Goal: Task Accomplishment & Management: Manage account settings

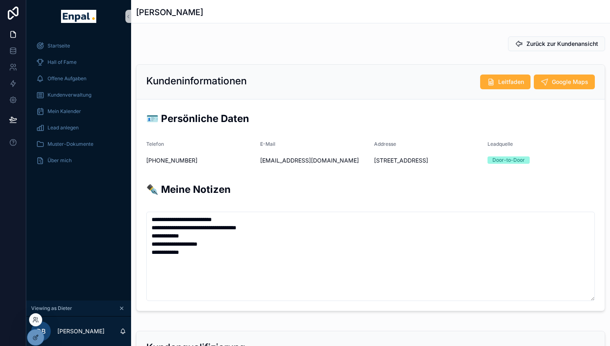
scroll to position [79, 0]
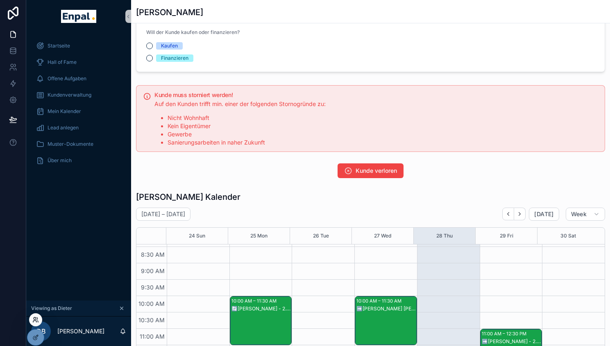
click at [37, 322] on icon at bounding box center [35, 320] width 7 height 7
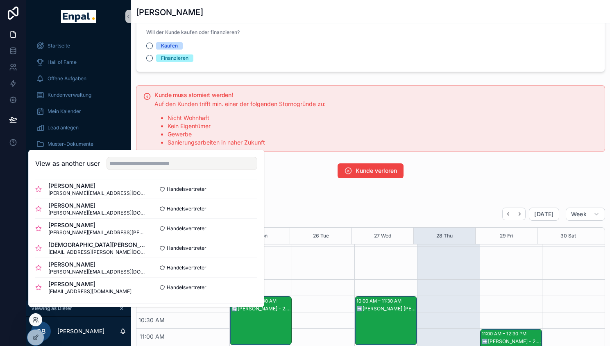
scroll to position [266, 0]
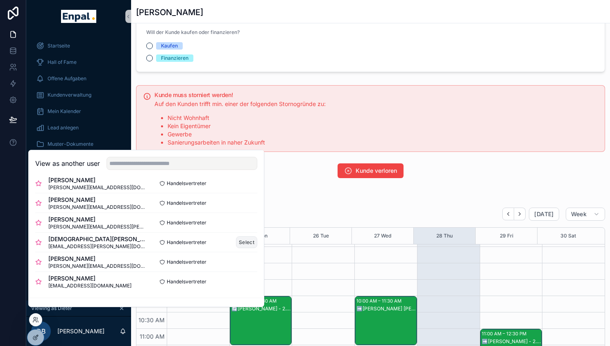
click at [238, 248] on button "Select" at bounding box center [246, 242] width 21 height 12
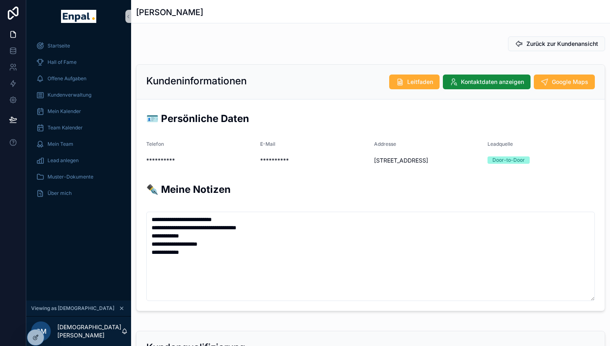
scroll to position [197, 0]
click at [70, 96] on span "Kundenverwaltung" at bounding box center [70, 95] width 44 height 7
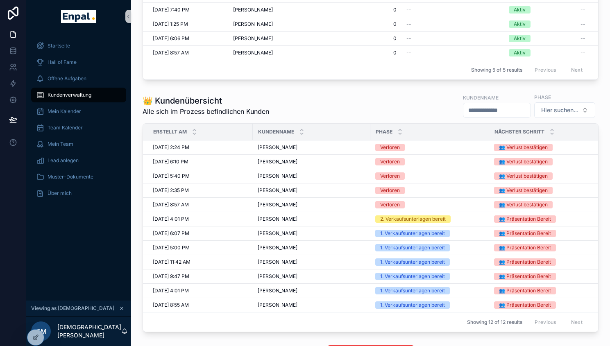
scroll to position [223, 0]
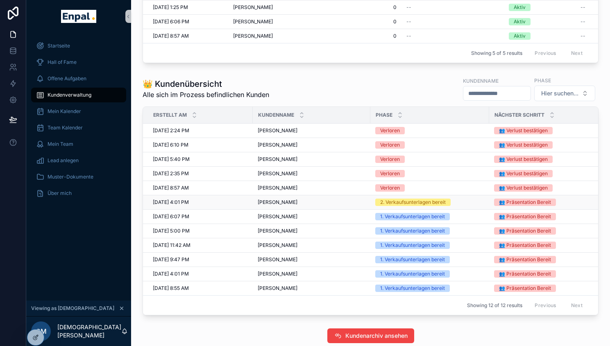
click at [292, 206] on div "[PERSON_NAME] [PERSON_NAME]" at bounding box center [312, 202] width 108 height 7
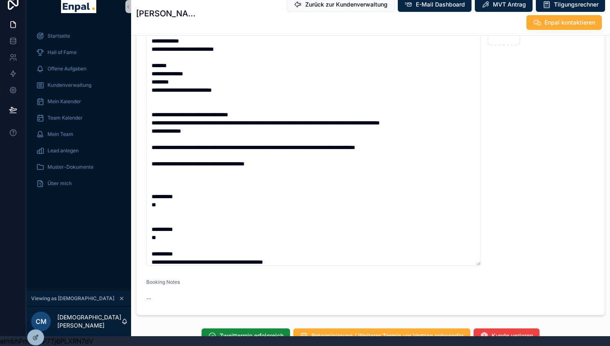
scroll to position [115, 0]
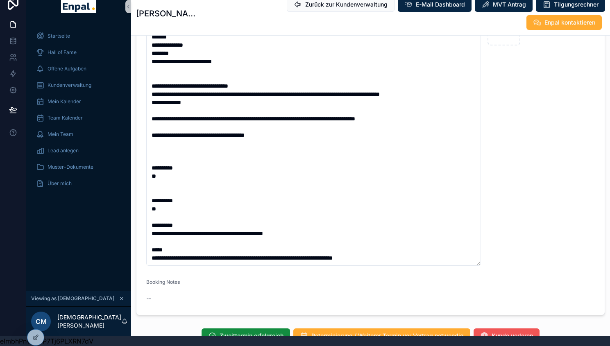
click at [504, 332] on span "Kunde verloren" at bounding box center [512, 336] width 41 height 8
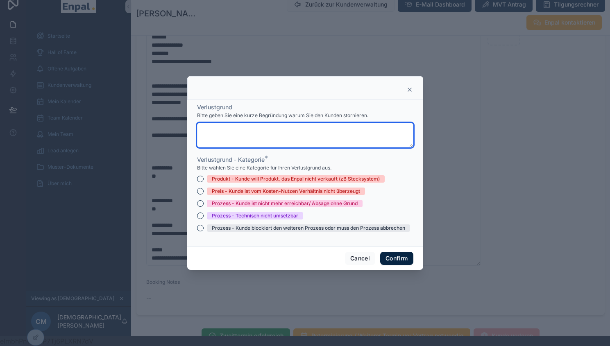
click at [280, 139] on textarea at bounding box center [305, 135] width 216 height 25
type textarea "**********"
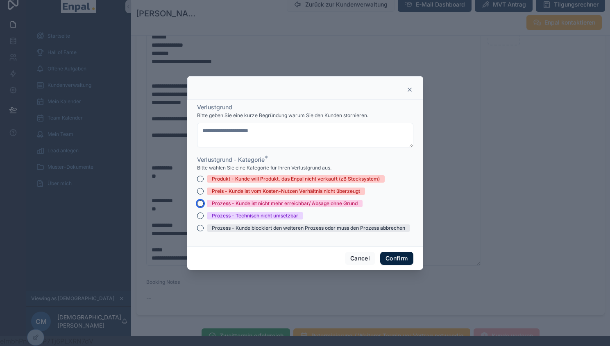
click at [198, 206] on button "Prozess - Kunde ist nicht mehr erreichbar/ Absage ohne Grund" at bounding box center [200, 203] width 7 height 7
click at [397, 261] on button "Confirm" at bounding box center [396, 258] width 33 height 13
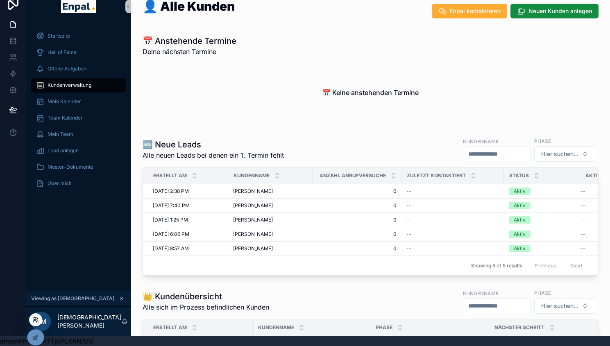
click at [34, 321] on icon at bounding box center [35, 320] width 7 height 7
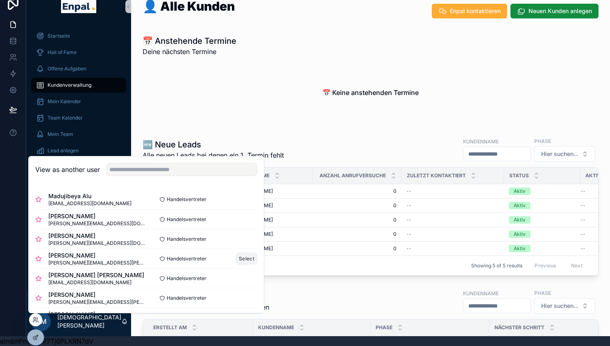
click at [245, 259] on button "Select" at bounding box center [246, 259] width 21 height 12
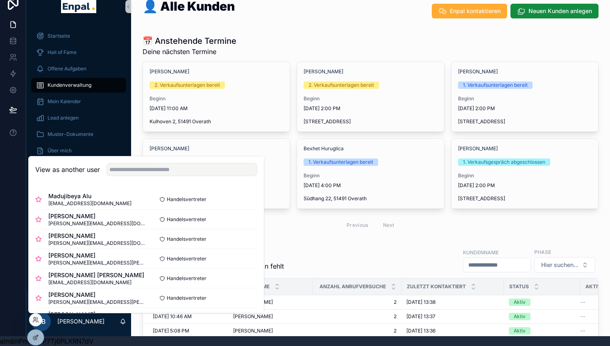
click at [151, 82] on span "2. Verkaufsunterlagen bereit" at bounding box center [187, 85] width 75 height 7
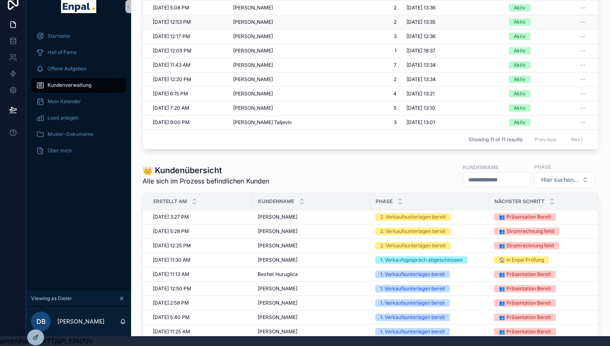
scroll to position [405, 0]
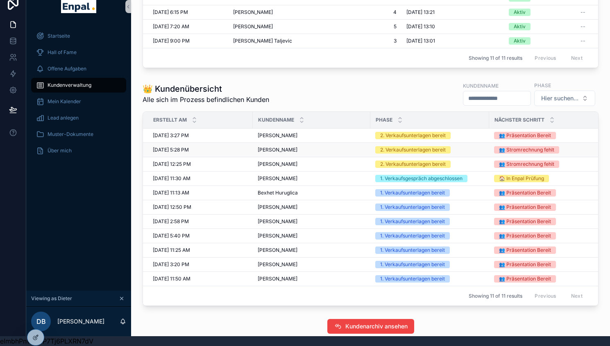
click at [290, 148] on div "[PERSON_NAME] [PERSON_NAME]" at bounding box center [312, 150] width 108 height 7
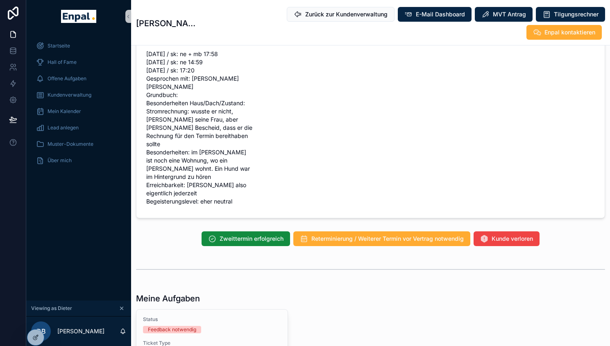
scroll to position [745, 0]
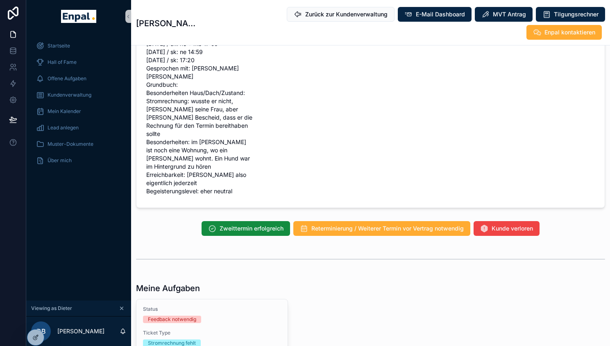
click at [361, 218] on div "Zweittermin erfolgreich Reterminierung / Weiterer Termin vor Vertrag notwendig …" at bounding box center [370, 228] width 479 height 21
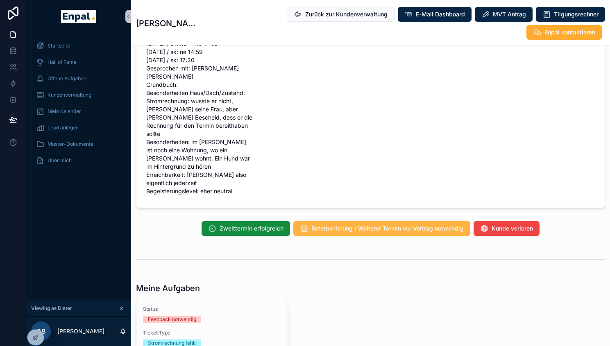
click at [349, 225] on span "Reterminierung / Weiterer Termin vor Vertrag notwendig" at bounding box center [387, 229] width 152 height 8
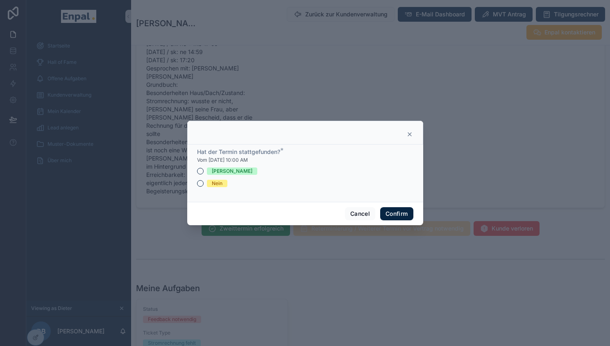
click at [200, 187] on div "Nein" at bounding box center [305, 183] width 216 height 7
click at [197, 175] on button "[PERSON_NAME]" at bounding box center [200, 171] width 7 height 7
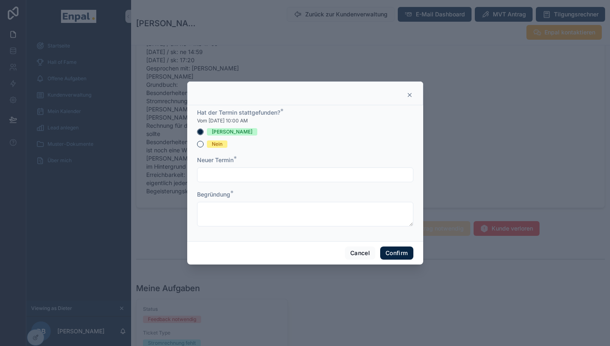
click at [220, 204] on div "Begründung *" at bounding box center [305, 209] width 216 height 36
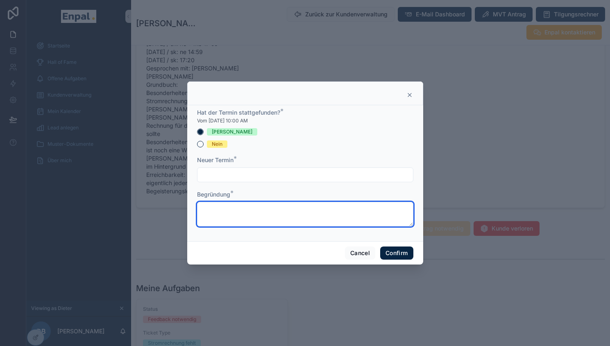
click at [214, 210] on textarea at bounding box center [305, 214] width 216 height 25
type textarea "**********"
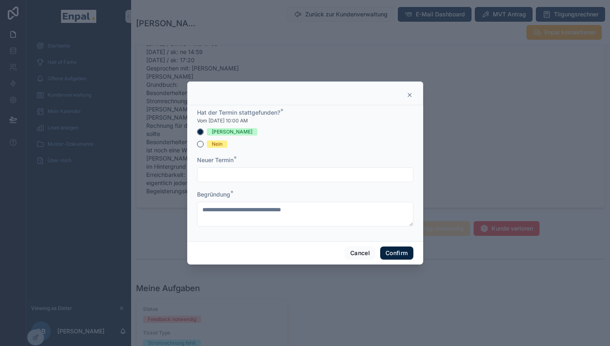
click at [237, 176] on input "text" at bounding box center [306, 174] width 216 height 11
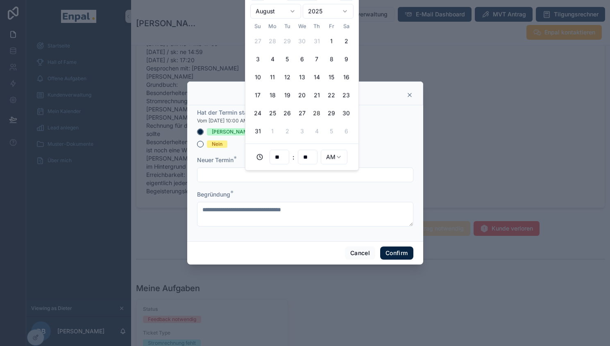
click at [316, 109] on button "28" at bounding box center [316, 113] width 15 height 15
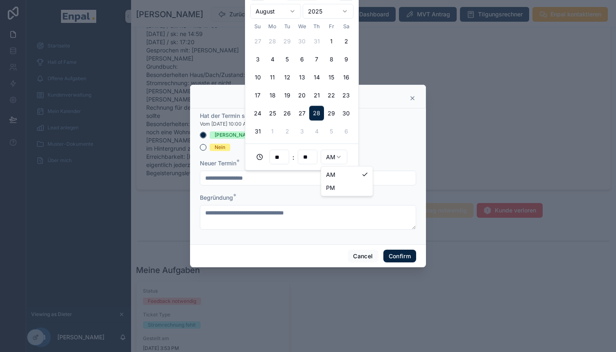
click at [339, 156] on html "**********" at bounding box center [308, 181] width 616 height 362
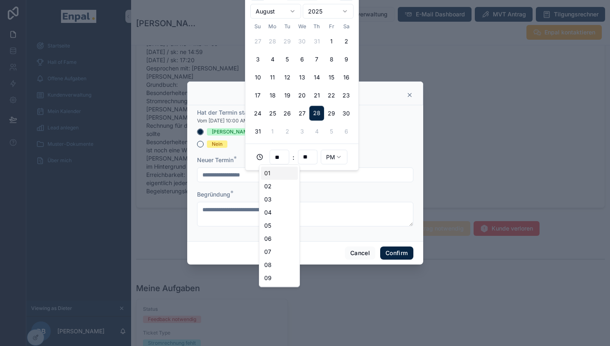
click at [281, 157] on input "**" at bounding box center [279, 157] width 19 height 11
click at [279, 225] on div "05" at bounding box center [279, 225] width 37 height 13
type input "**********"
type input "**"
click at [397, 258] on button "Confirm" at bounding box center [396, 253] width 33 height 13
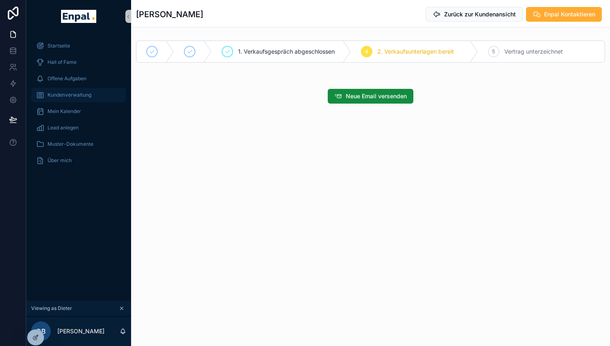
click at [76, 92] on span "Kundenverwaltung" at bounding box center [70, 95] width 44 height 7
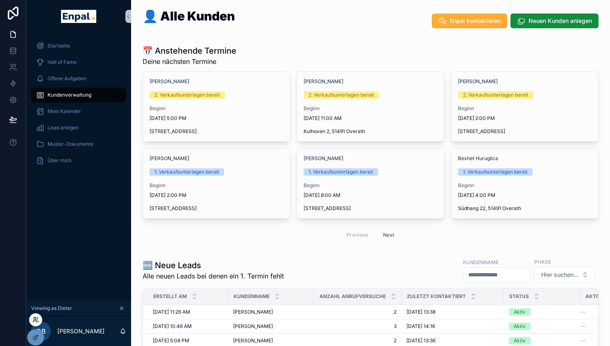
click at [35, 318] on icon at bounding box center [35, 319] width 2 height 2
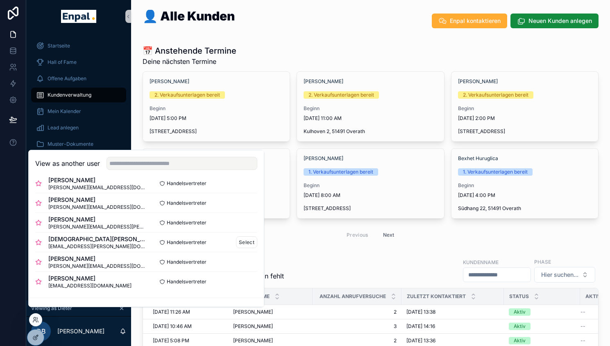
scroll to position [284, 0]
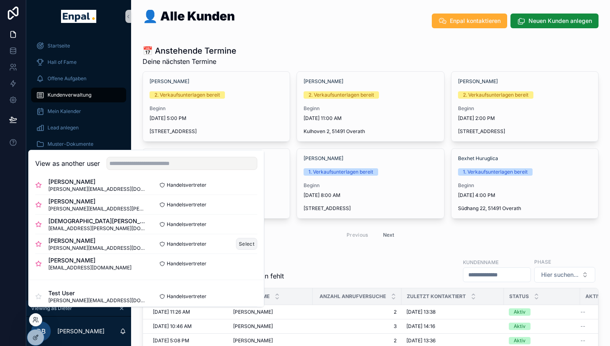
click at [246, 250] on button "Select" at bounding box center [246, 244] width 21 height 12
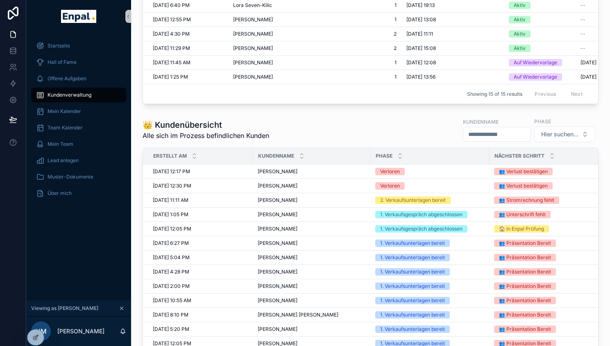
scroll to position [418, 0]
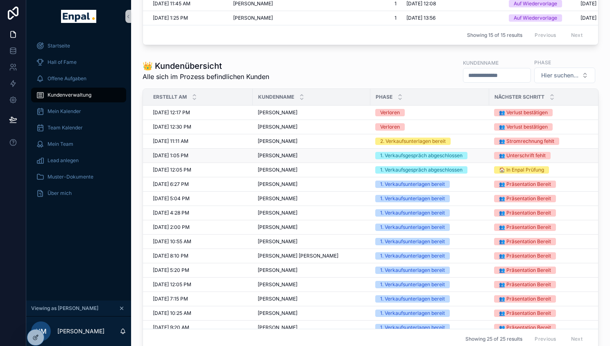
click at [302, 159] on div "[PERSON_NAME] [PERSON_NAME]" at bounding box center [312, 155] width 108 height 7
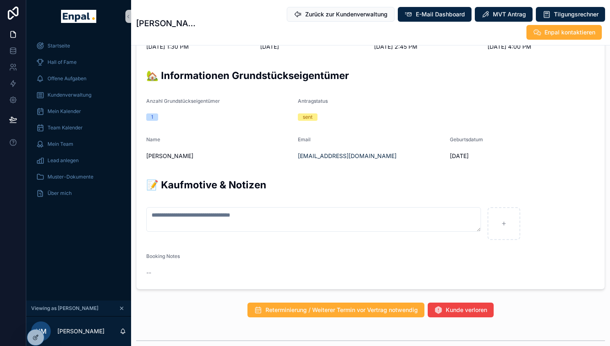
scroll to position [488, 0]
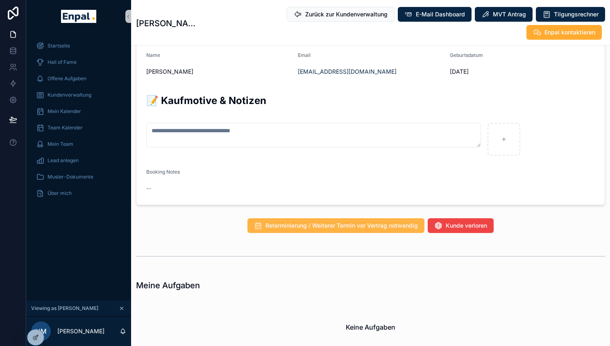
click at [316, 222] on span "Reterminierung / Weiterer Termin vor Vertrag notwendig" at bounding box center [342, 226] width 152 height 8
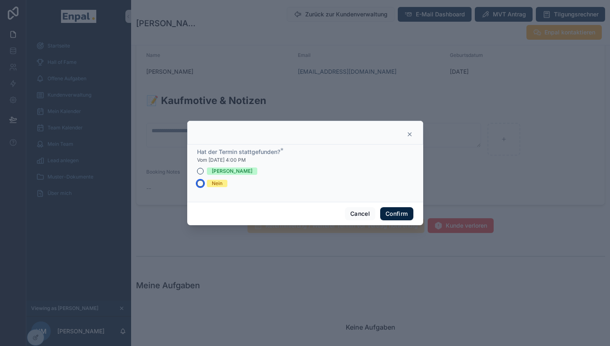
click at [197, 187] on button "Nein" at bounding box center [200, 183] width 7 height 7
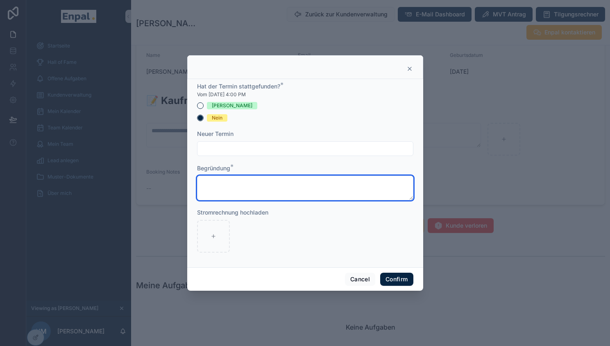
click at [231, 188] on textarea at bounding box center [305, 188] width 216 height 25
type textarea "**********"
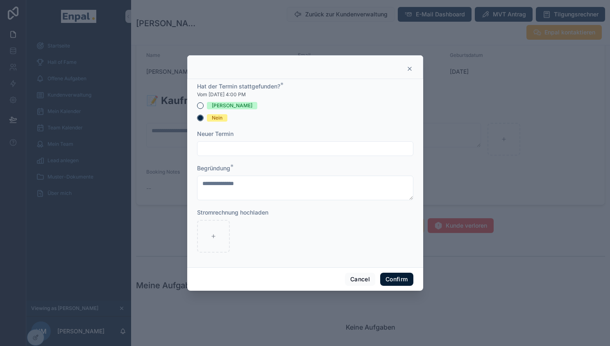
click at [391, 284] on button "Confirm" at bounding box center [396, 279] width 33 height 13
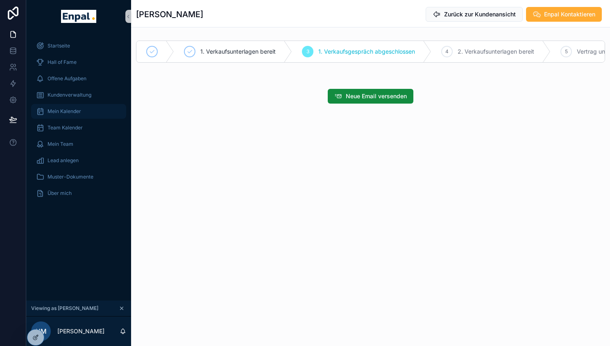
click at [77, 110] on span "Mein Kalender" at bounding box center [65, 111] width 34 height 7
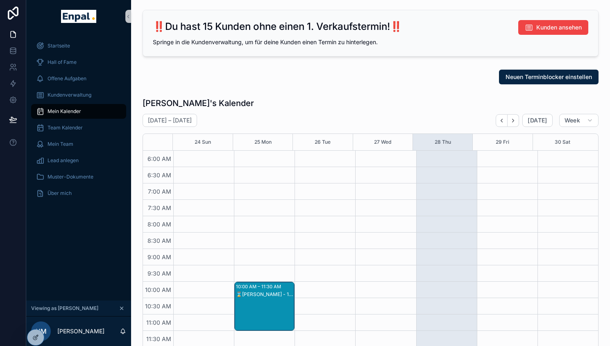
scroll to position [197, 0]
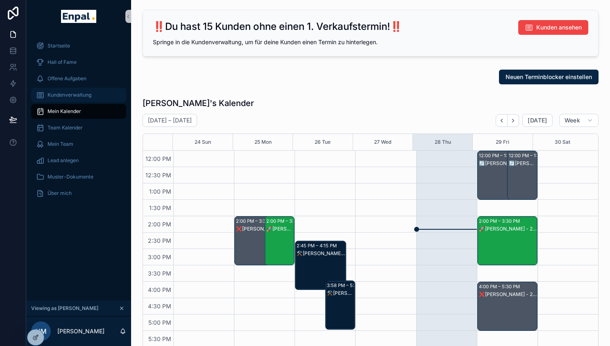
click at [78, 96] on span "Kundenverwaltung" at bounding box center [70, 95] width 44 height 7
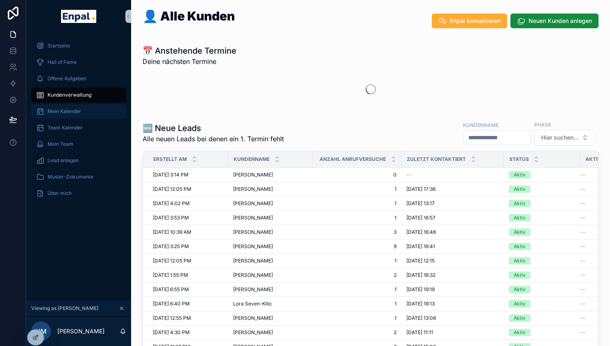
click at [78, 107] on div "Mein Kalender" at bounding box center [78, 111] width 85 height 13
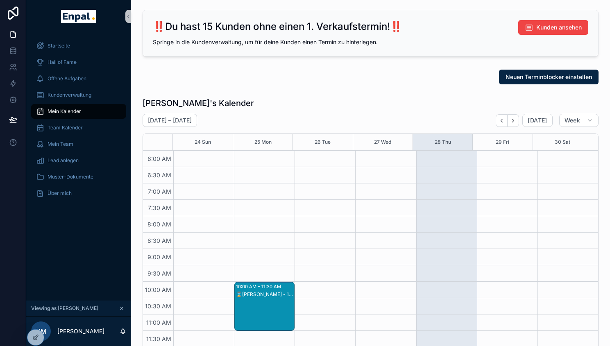
scroll to position [197, 0]
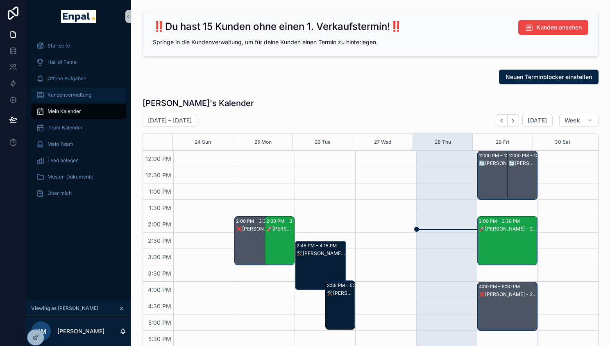
click at [75, 95] on span "Kundenverwaltung" at bounding box center [70, 95] width 44 height 7
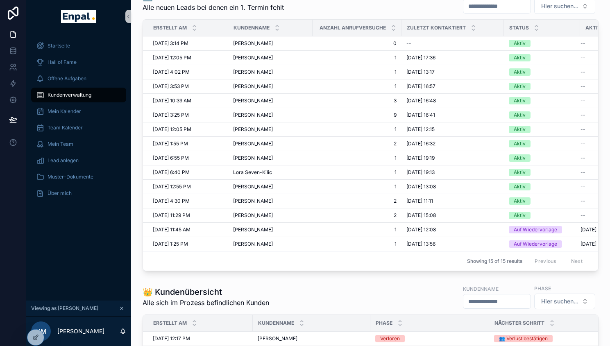
scroll to position [192, 0]
click at [80, 114] on span "Mein Kalender" at bounding box center [65, 111] width 34 height 7
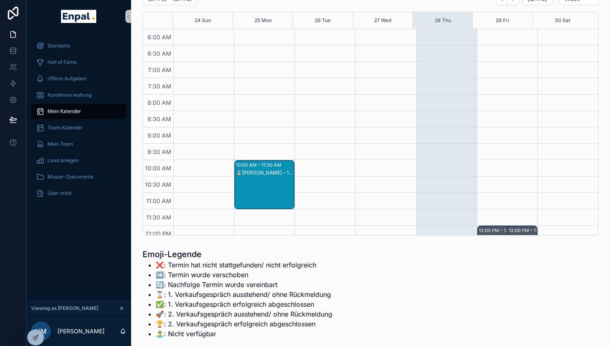
scroll to position [197, 0]
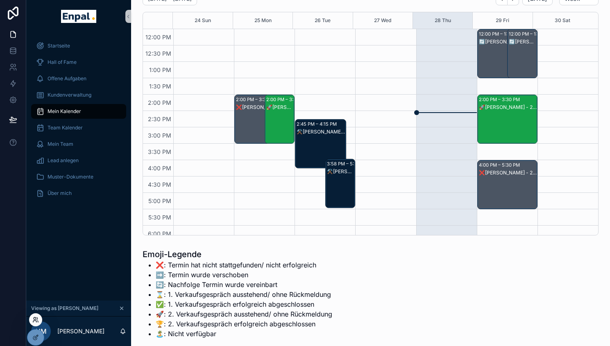
click at [35, 322] on icon at bounding box center [35, 320] width 7 height 7
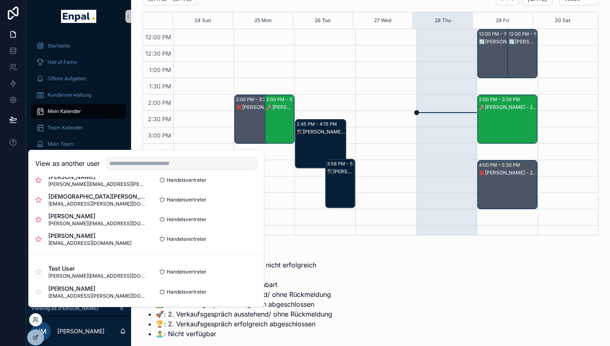
scroll to position [313, 0]
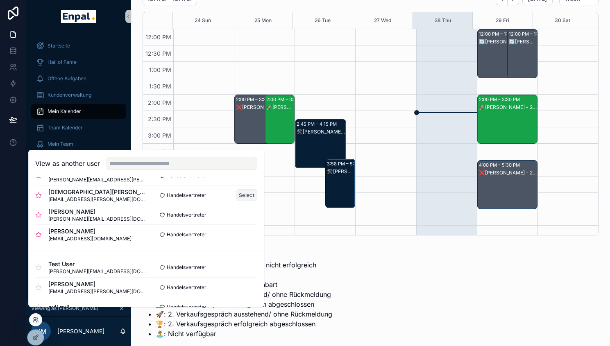
click at [237, 200] on button "Select" at bounding box center [246, 195] width 21 height 12
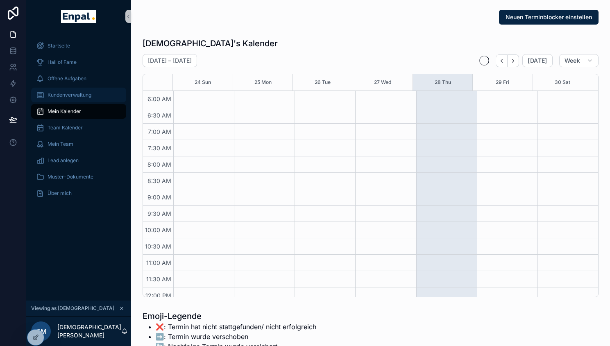
scroll to position [197, 0]
click at [77, 97] on span "Kundenverwaltung" at bounding box center [70, 95] width 44 height 7
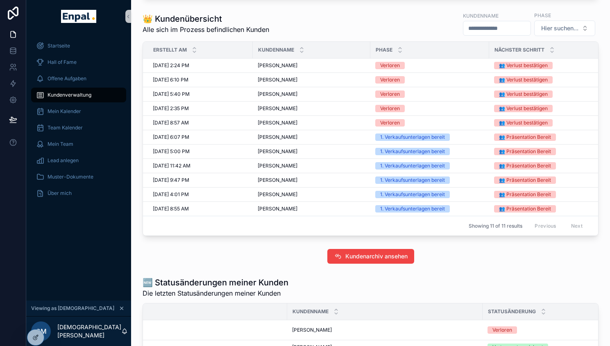
scroll to position [290, 0]
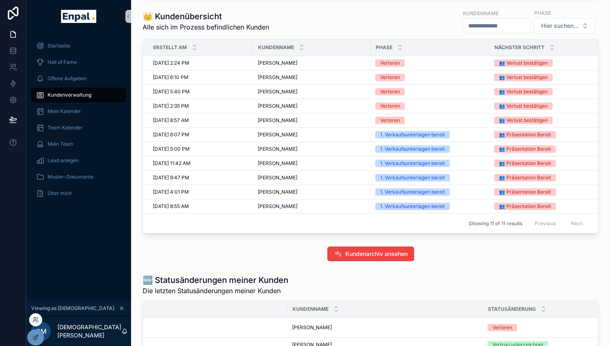
click at [37, 324] on div at bounding box center [35, 319] width 13 height 13
click at [36, 321] on icon at bounding box center [34, 322] width 3 height 2
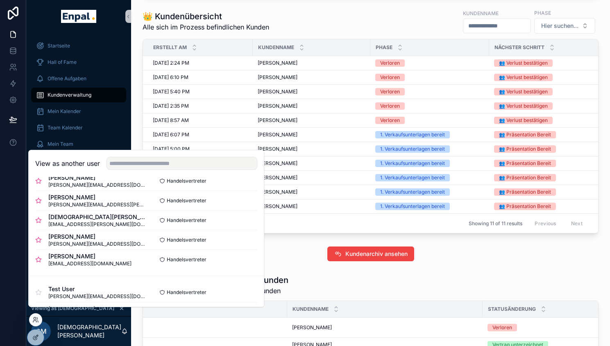
scroll to position [291, 0]
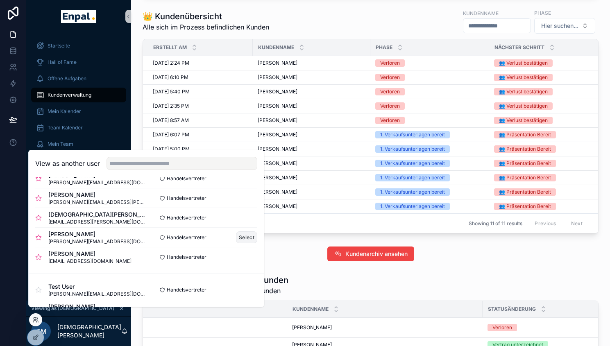
click at [243, 241] on button "Select" at bounding box center [246, 238] width 21 height 12
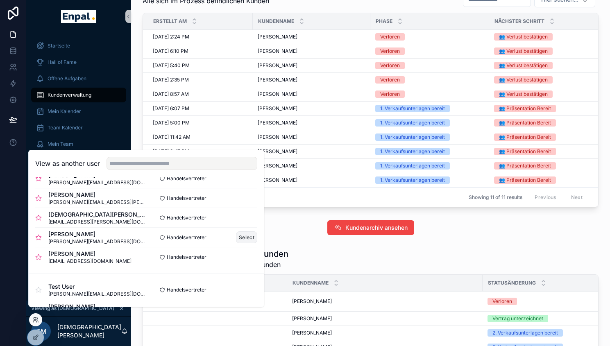
scroll to position [264, 0]
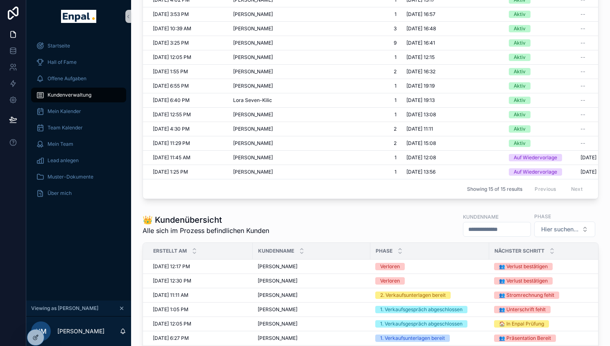
click at [137, 122] on div "👤 Alle Kunden Enpal kontaktieren Neuen Kunden anlegen 📅 Anstehende Termine Dein…" at bounding box center [370, 277] width 479 height 1082
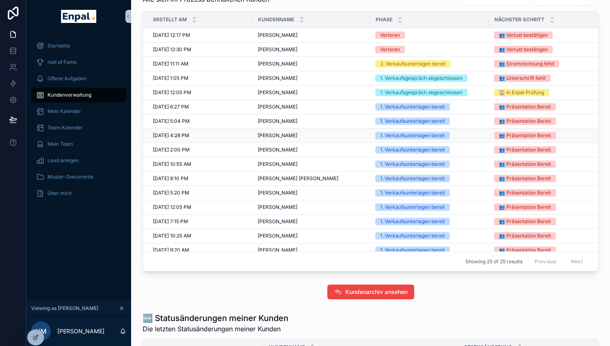
scroll to position [8, 0]
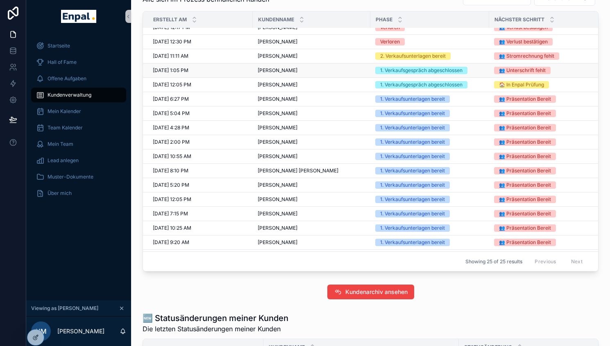
click at [282, 74] on span "[PERSON_NAME]" at bounding box center [278, 70] width 40 height 7
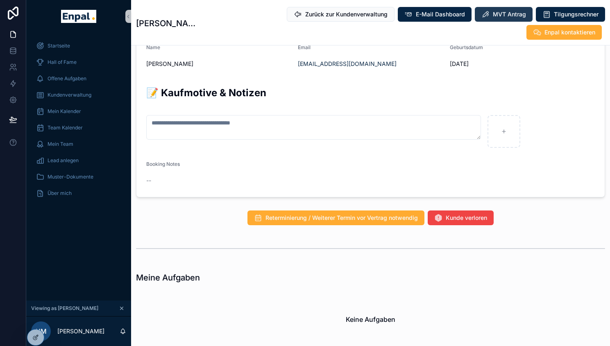
click at [493, 16] on span "MVT Antrag" at bounding box center [509, 14] width 33 height 8
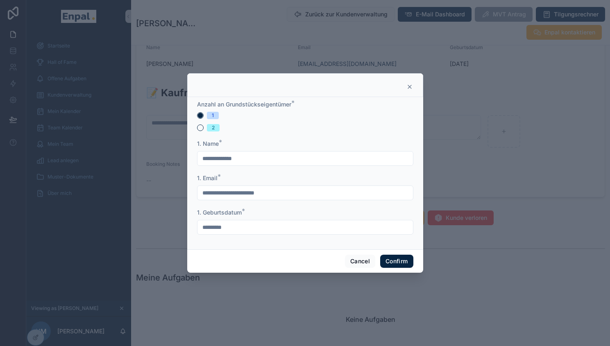
click at [407, 90] on icon at bounding box center [410, 87] width 7 height 7
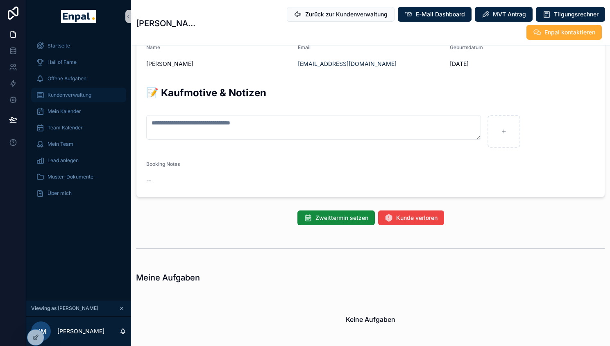
click at [80, 98] on span "Kundenverwaltung" at bounding box center [70, 95] width 44 height 7
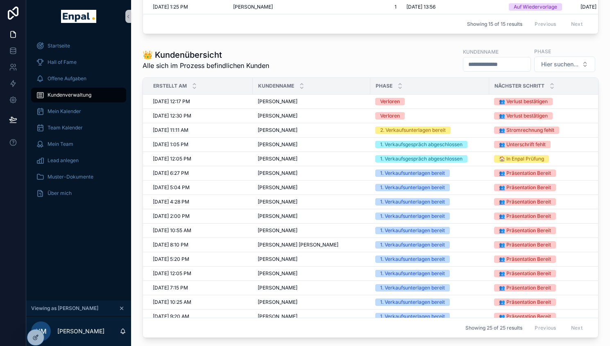
scroll to position [429, 0]
click at [267, 148] on span "[PERSON_NAME]" at bounding box center [278, 144] width 40 height 7
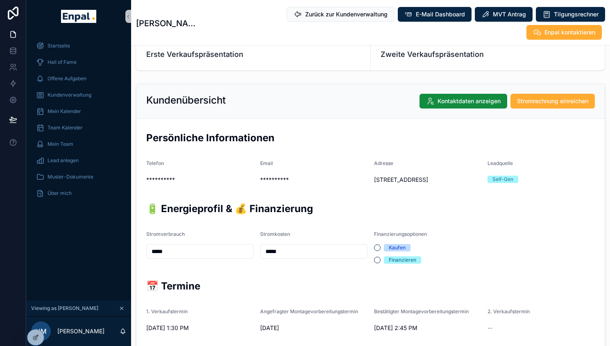
scroll to position [120, 0]
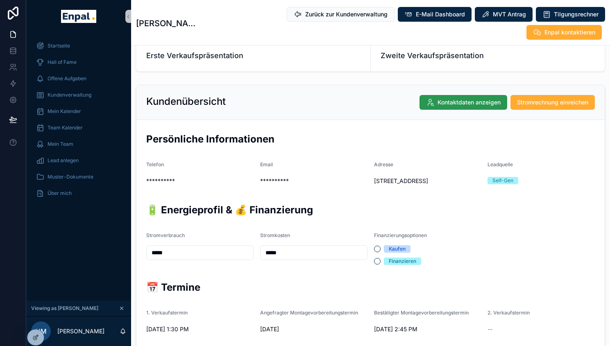
click at [472, 97] on button "Kontaktdaten anzeigen" at bounding box center [464, 102] width 88 height 15
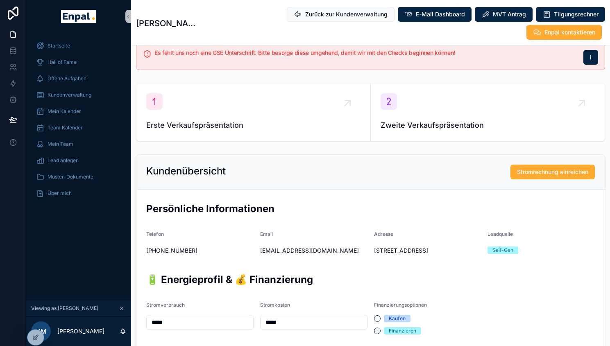
scroll to position [0, 0]
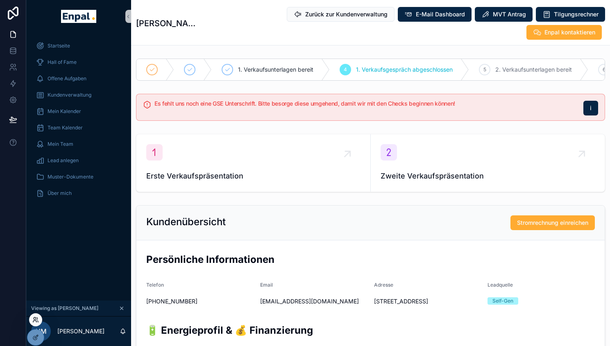
click at [36, 321] on icon at bounding box center [35, 320] width 7 height 7
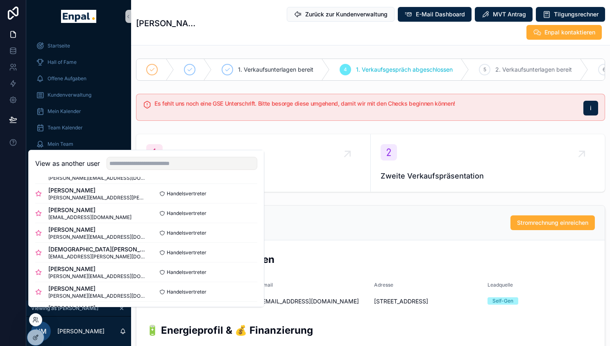
scroll to position [185, 0]
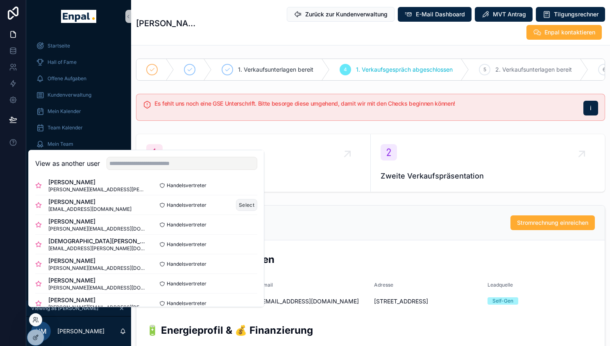
click at [244, 210] on button "Select" at bounding box center [246, 205] width 21 height 12
click at [77, 93] on span "Kundenverwaltung" at bounding box center [70, 95] width 44 height 7
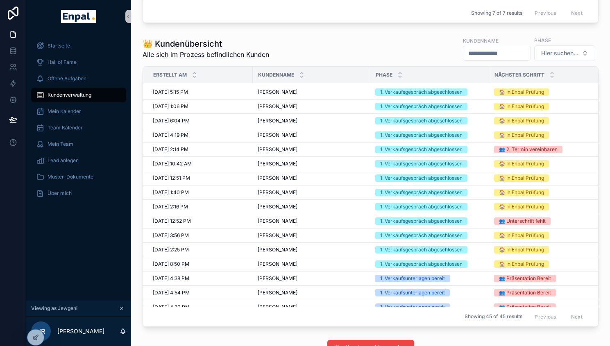
scroll to position [149, 0]
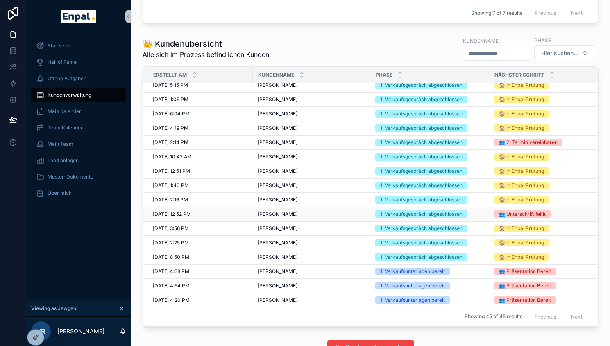
click at [280, 218] on span "Alfred Baumann" at bounding box center [278, 214] width 40 height 7
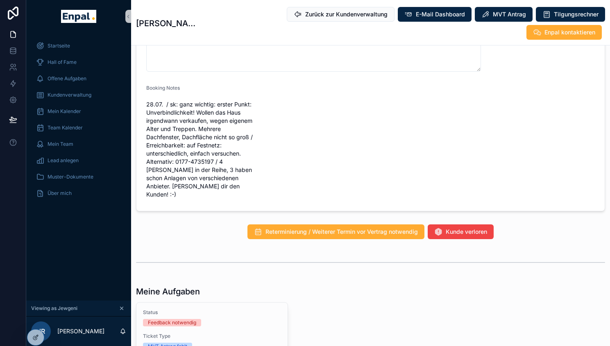
scroll to position [797, 0]
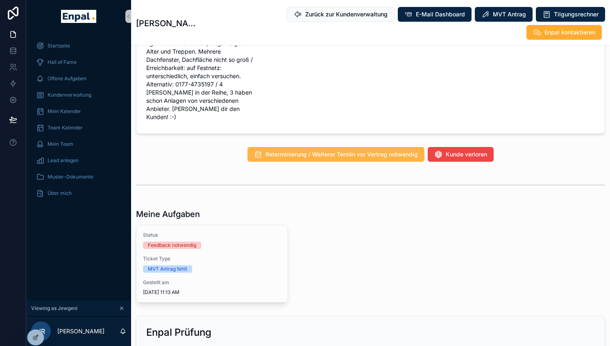
click at [365, 150] on span "Reterminierung / Weiterer Termin vor Vertrag notwendig" at bounding box center [342, 154] width 152 height 8
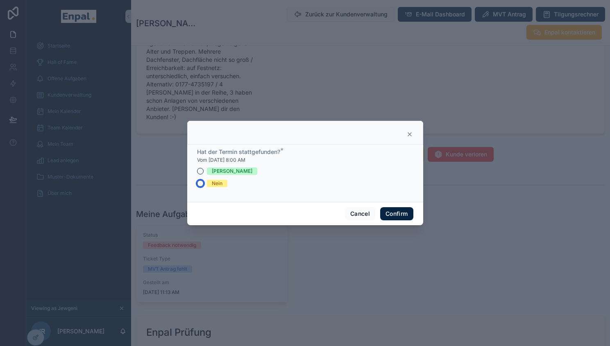
click at [197, 187] on button "Nein" at bounding box center [200, 183] width 7 height 7
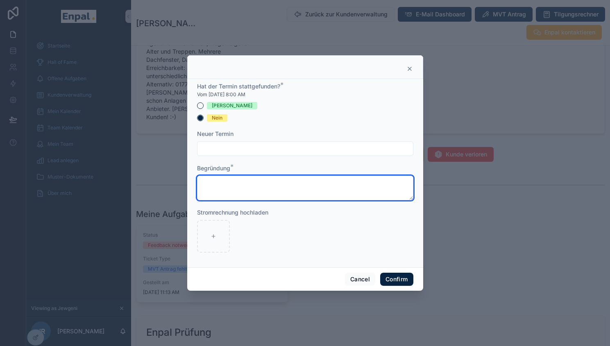
click at [229, 193] on textarea at bounding box center [305, 188] width 216 height 25
type textarea "**********"
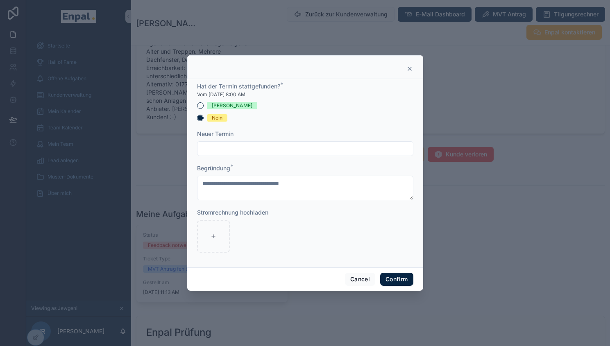
click at [411, 279] on div "Cancel Confirm" at bounding box center [305, 279] width 236 height 23
click at [401, 280] on button "Confirm" at bounding box center [396, 279] width 33 height 13
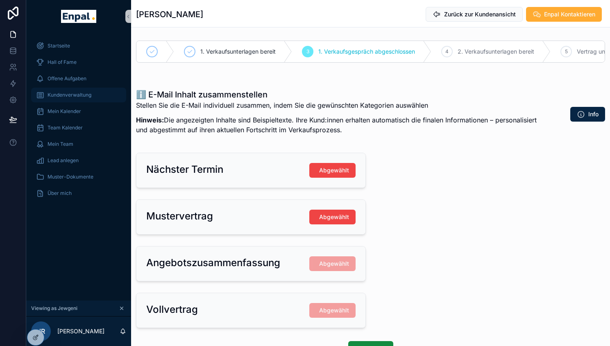
click at [56, 95] on span "Kundenverwaltung" at bounding box center [70, 95] width 44 height 7
